Goal: Navigation & Orientation: Find specific page/section

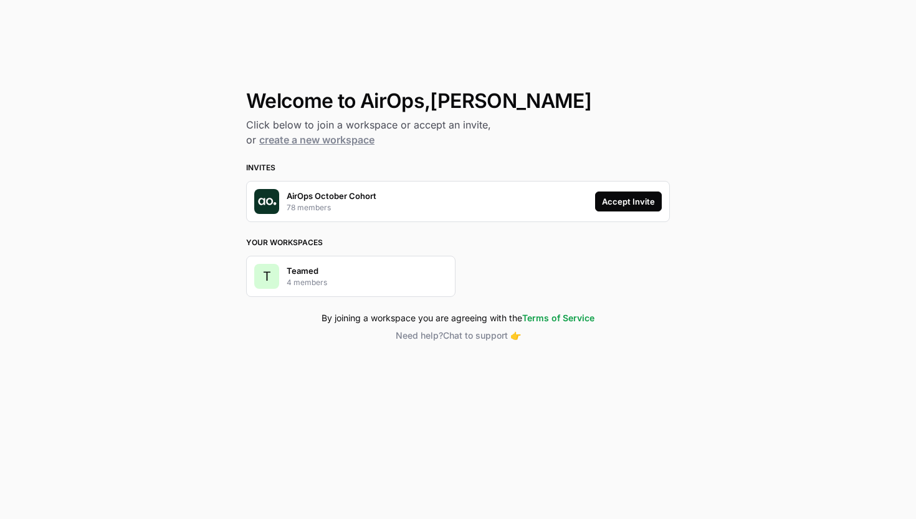
click at [618, 203] on div "Accept Invite" at bounding box center [628, 201] width 53 height 12
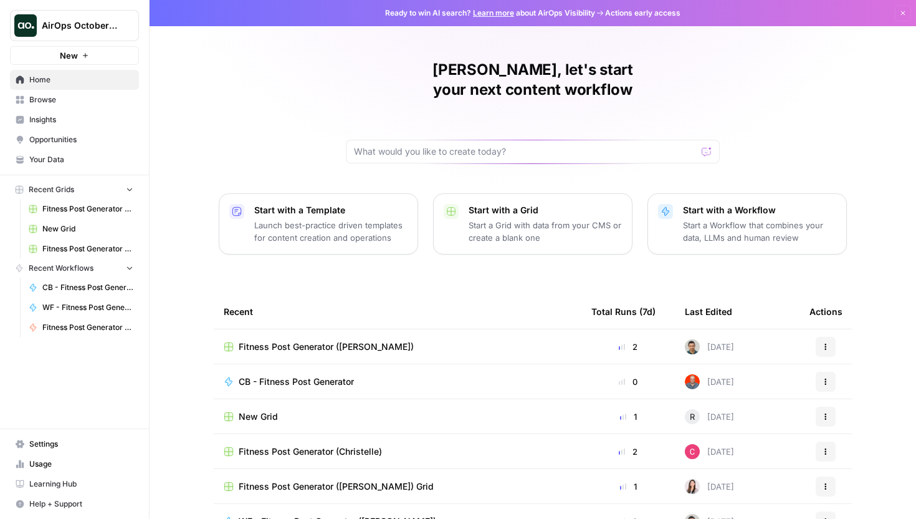
click at [85, 95] on span "Browse" at bounding box center [81, 99] width 104 height 11
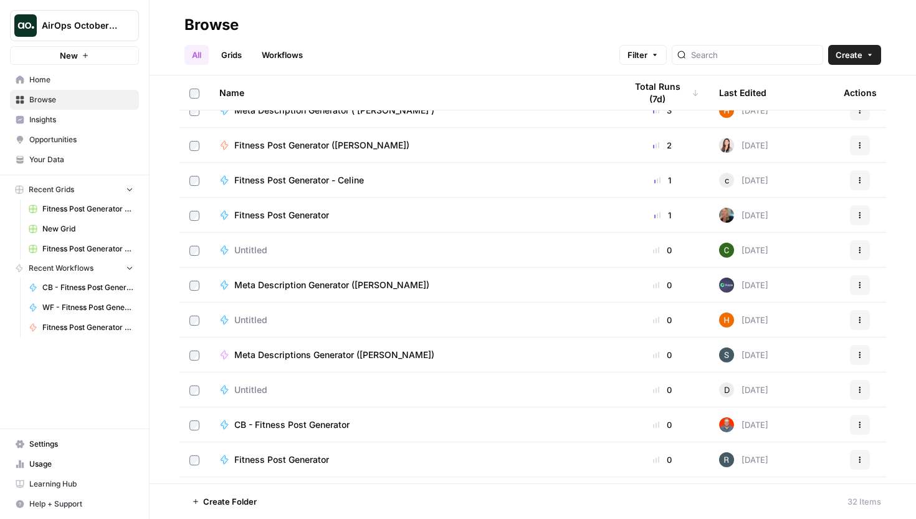
scroll to position [651, 0]
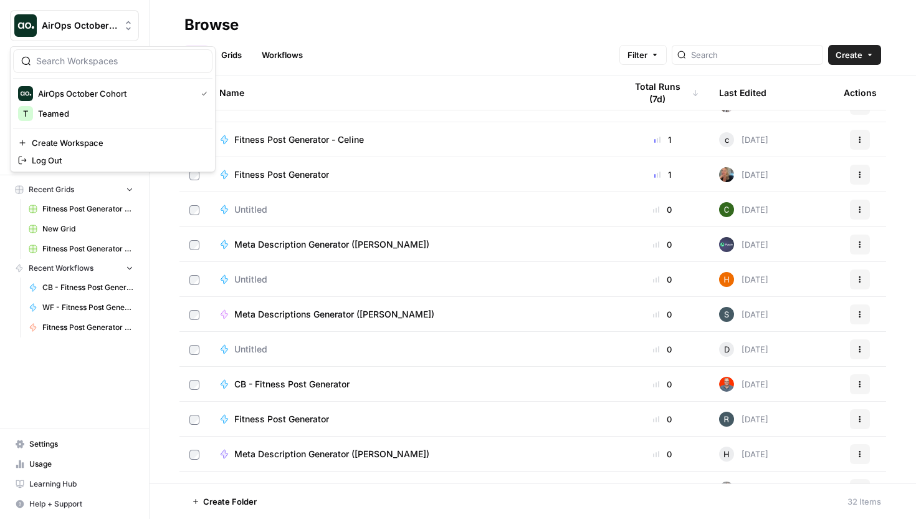
click at [121, 29] on div "AirOps October Cohort" at bounding box center [88, 25] width 93 height 12
